Goal: Browse casually: Explore the website without a specific task or goal

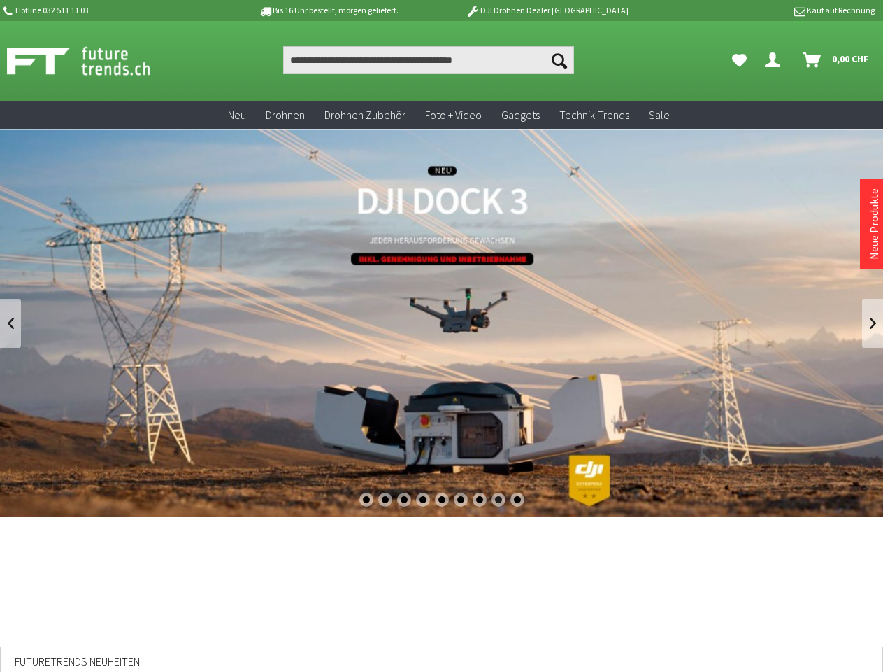
click at [366, 499] on div "1" at bounding box center [367, 499] width 14 height 14
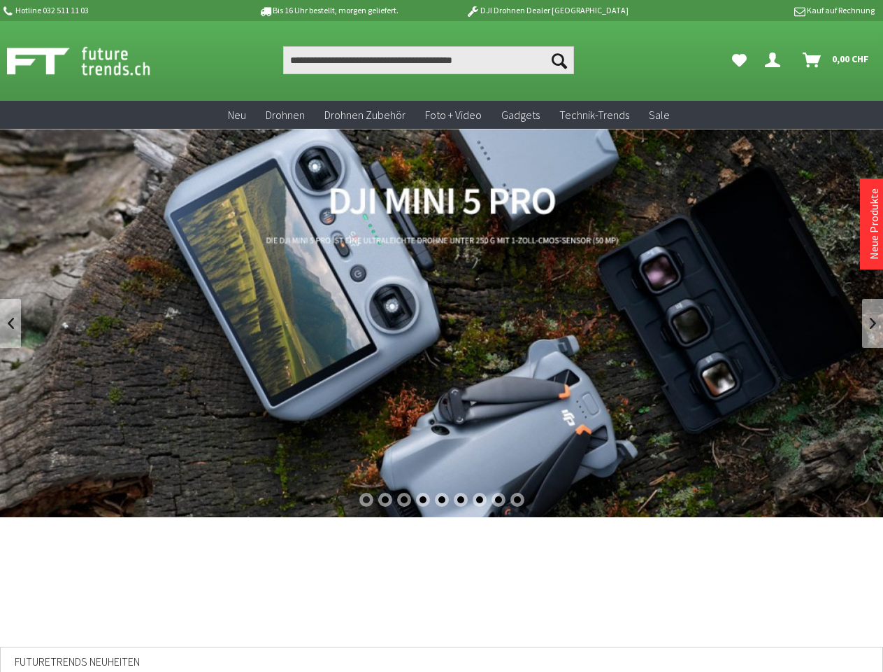
click at [385, 499] on div "2" at bounding box center [385, 499] width 14 height 14
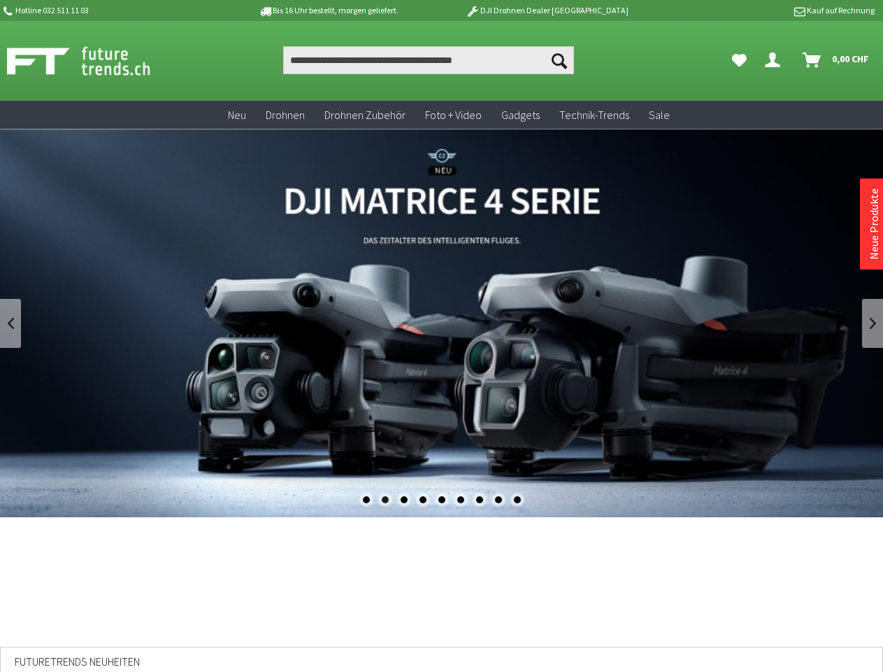
click at [404, 499] on div "3" at bounding box center [404, 499] width 14 height 14
click at [423, 499] on div "4" at bounding box center [423, 499] width 14 height 14
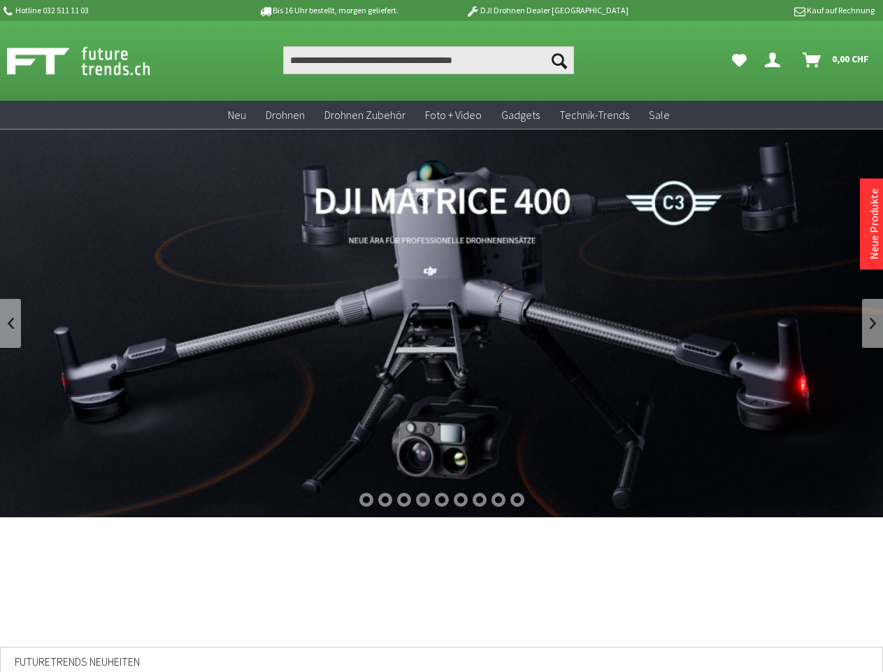
click at [442, 499] on div "5" at bounding box center [442, 499] width 14 height 14
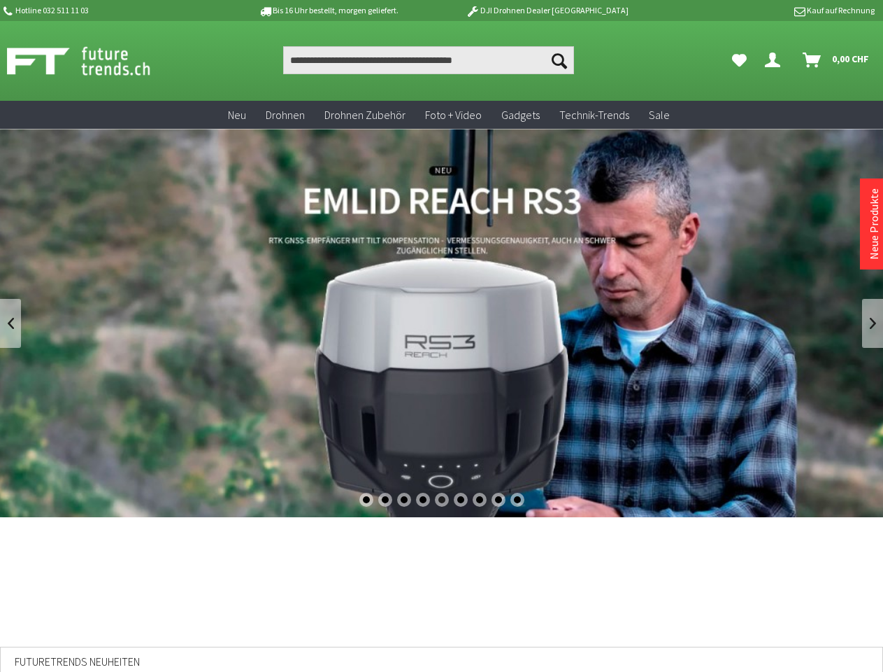
click at [461, 499] on div "6" at bounding box center [461, 499] width 14 height 14
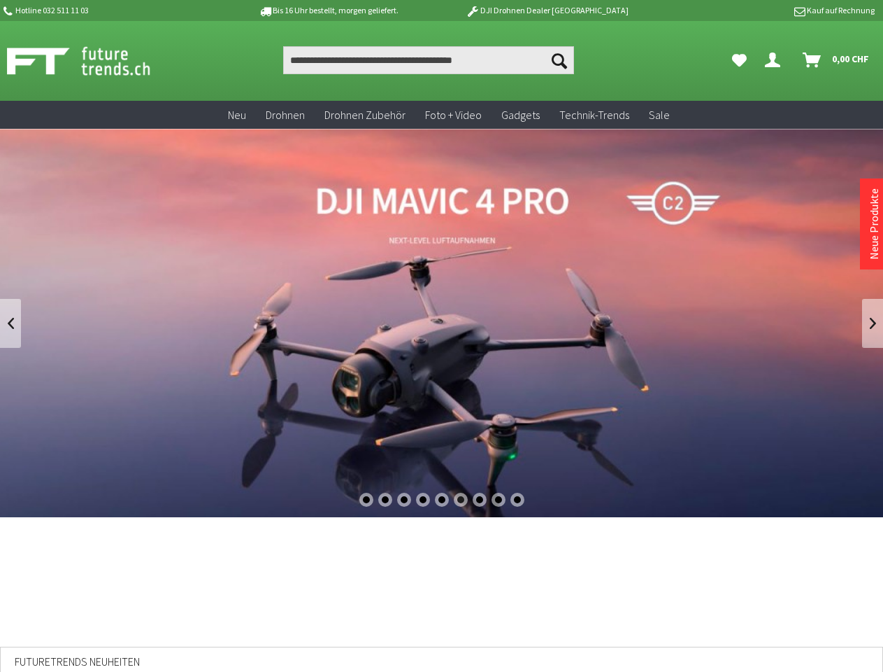
click at [480, 499] on div "7" at bounding box center [480, 499] width 14 height 14
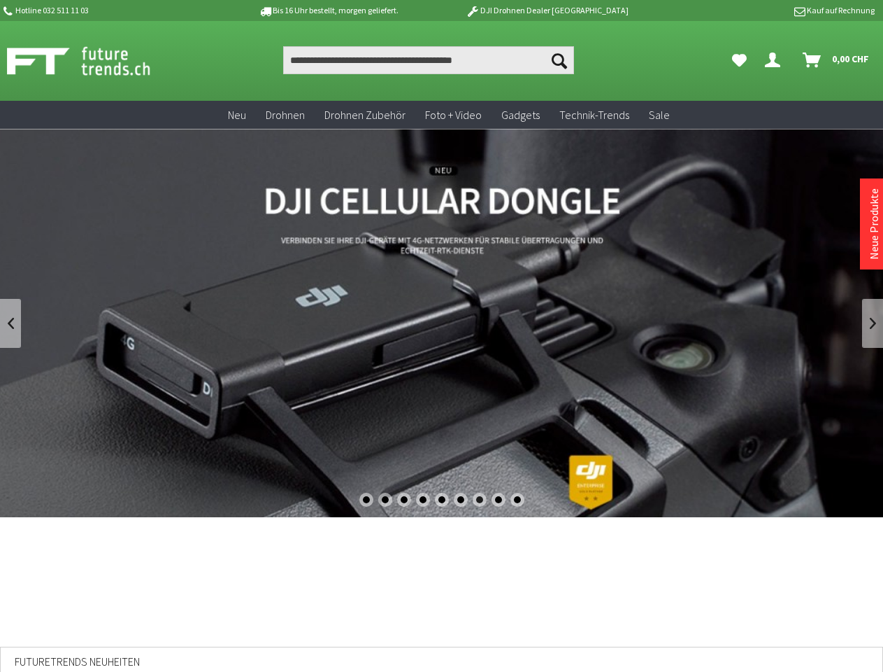
click at [499, 499] on div "8" at bounding box center [499, 499] width 14 height 14
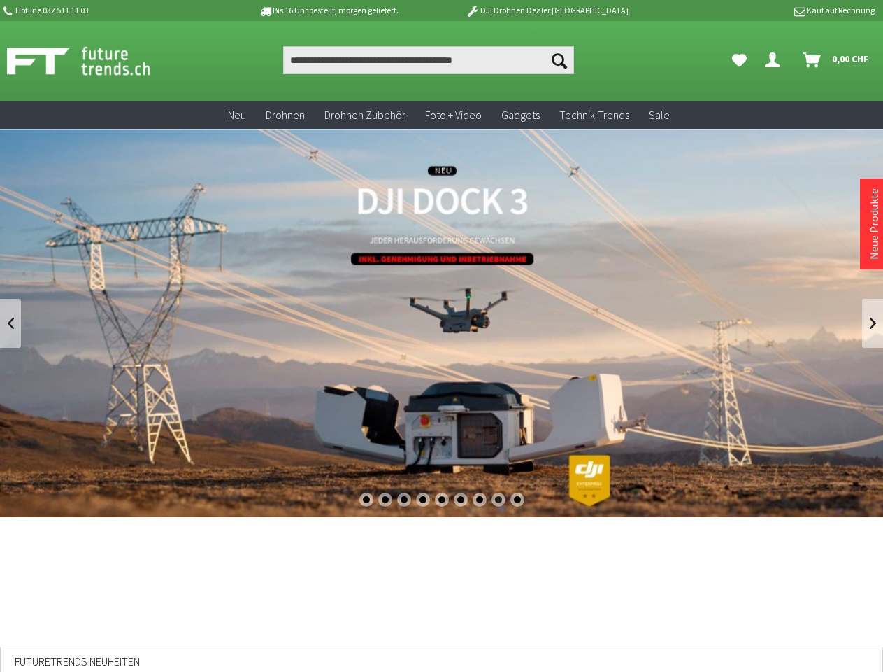
click at [518, 499] on div "9" at bounding box center [518, 499] width 14 height 14
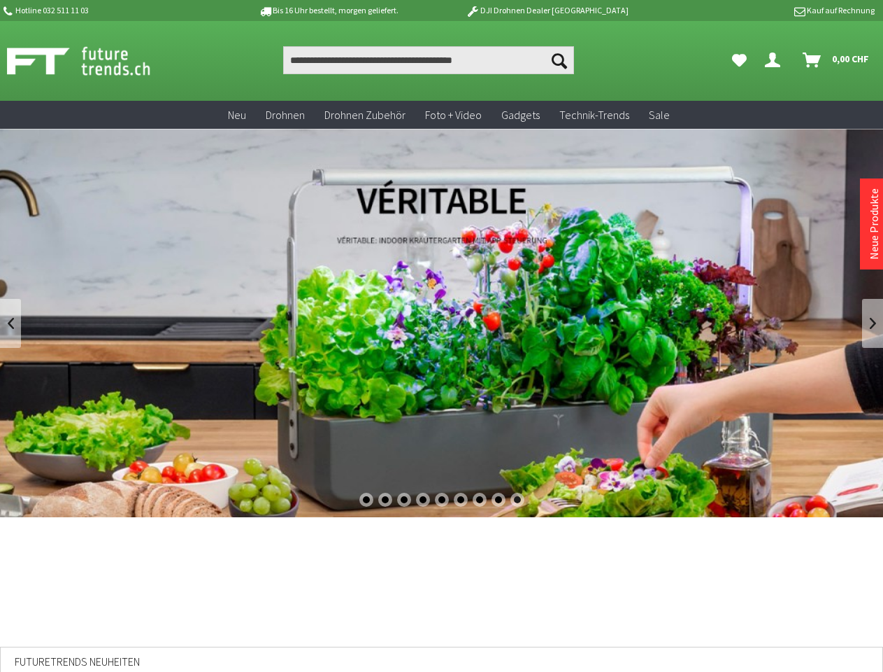
click at [10, 323] on link at bounding box center [10, 323] width 21 height 49
